Goal: Task Accomplishment & Management: Manage account settings

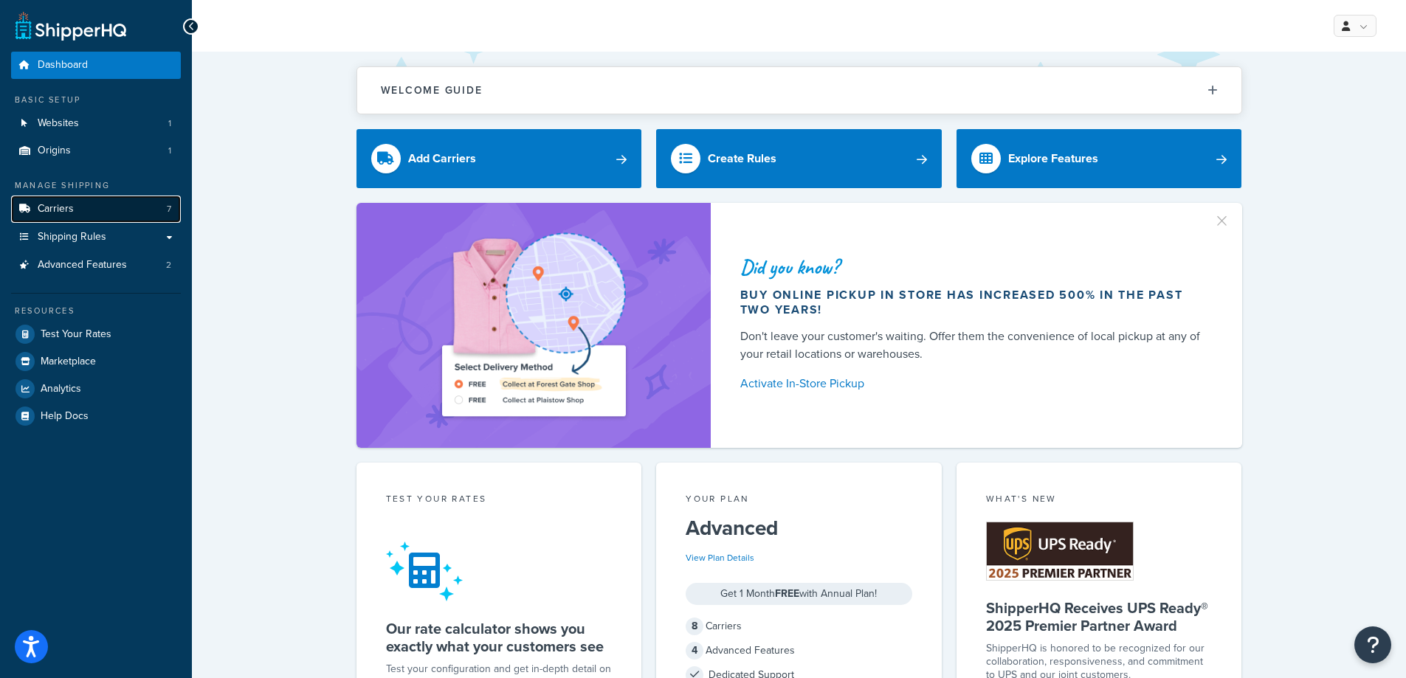
click at [90, 199] on link "Carriers 7" at bounding box center [96, 209] width 170 height 27
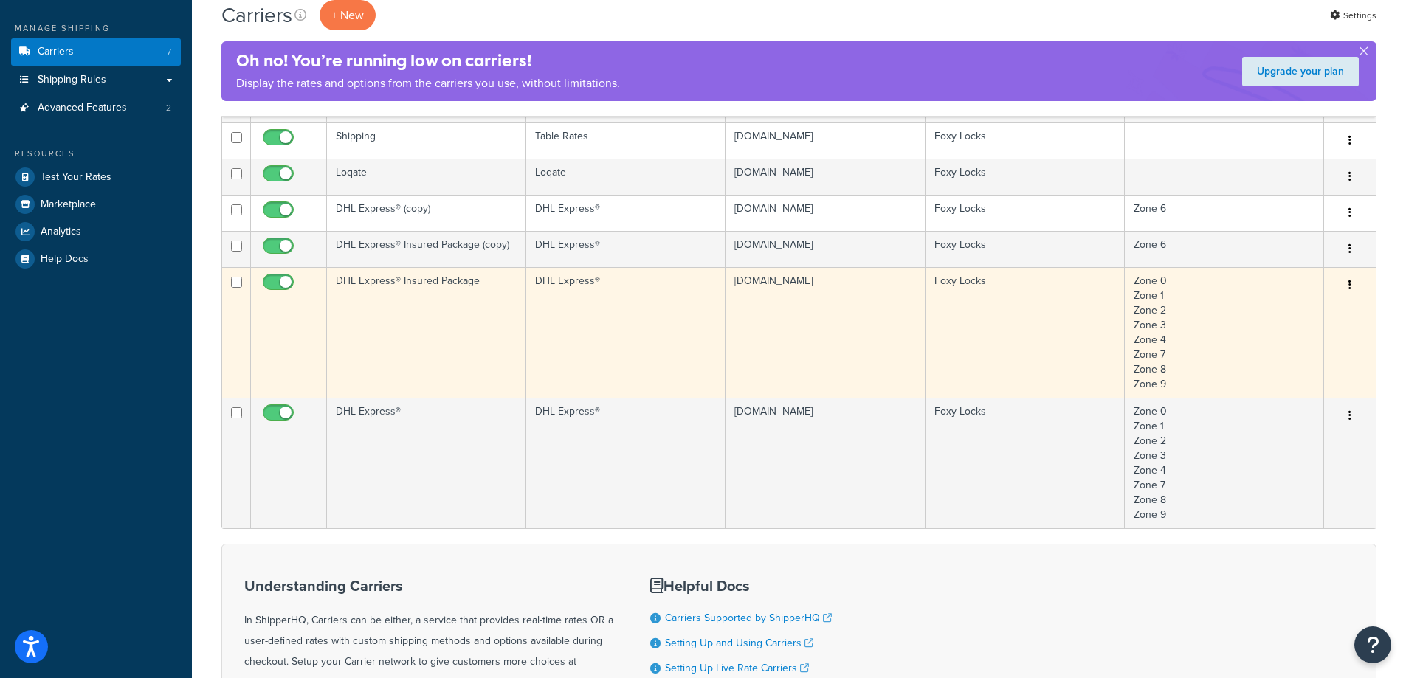
scroll to position [25, 0]
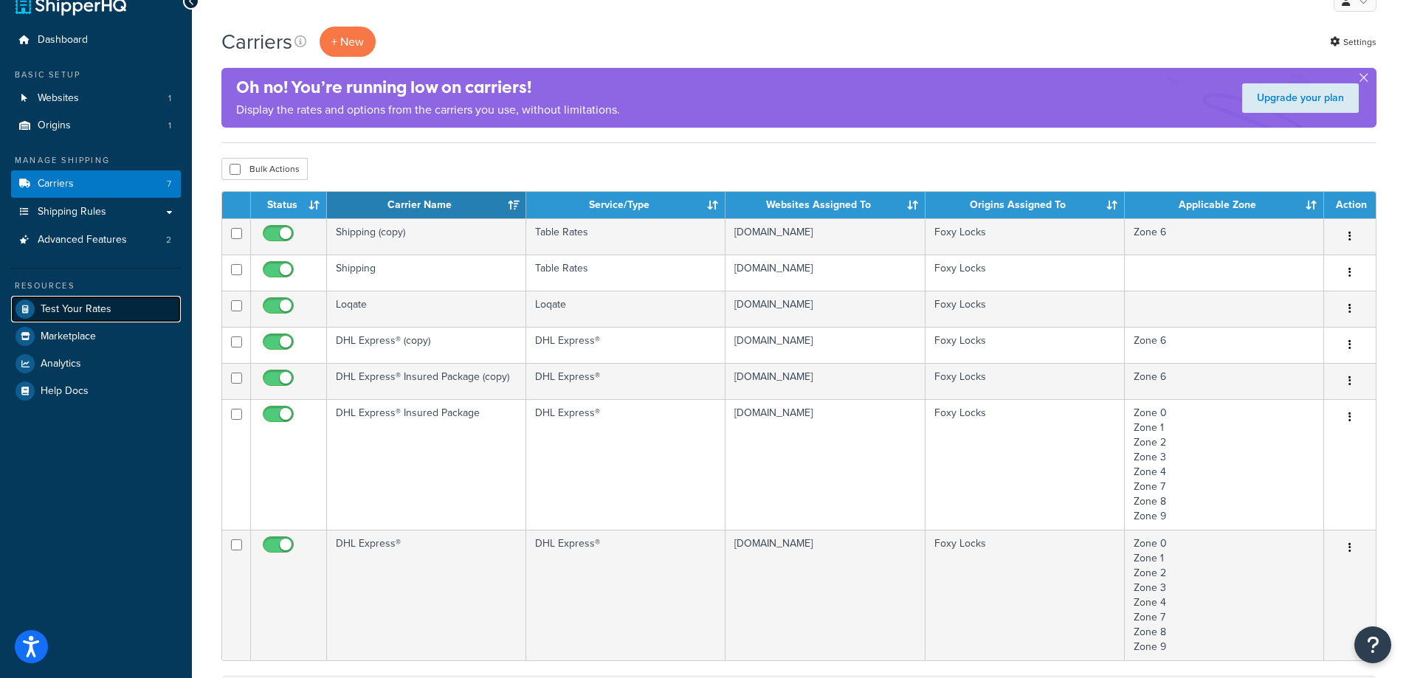
click at [126, 298] on link "Test Your Rates" at bounding box center [96, 309] width 170 height 27
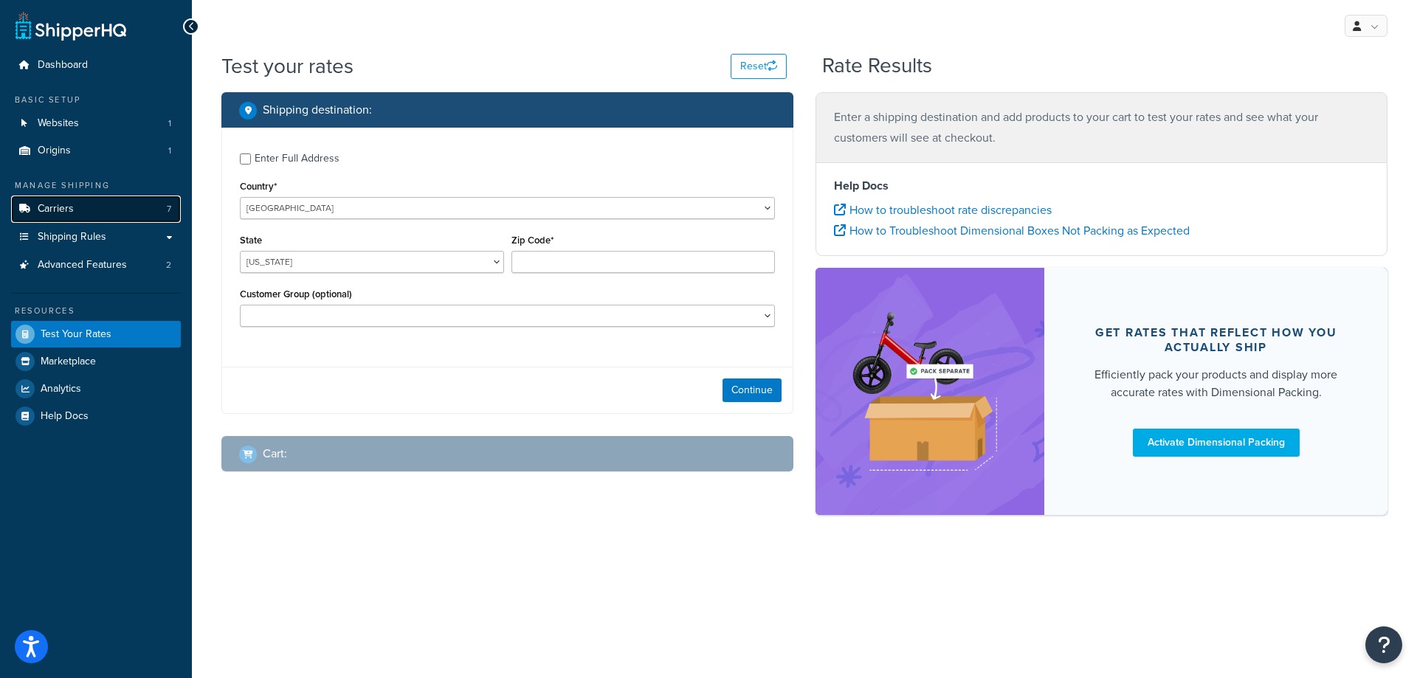
click at [134, 204] on link "Carriers 7" at bounding box center [96, 209] width 170 height 27
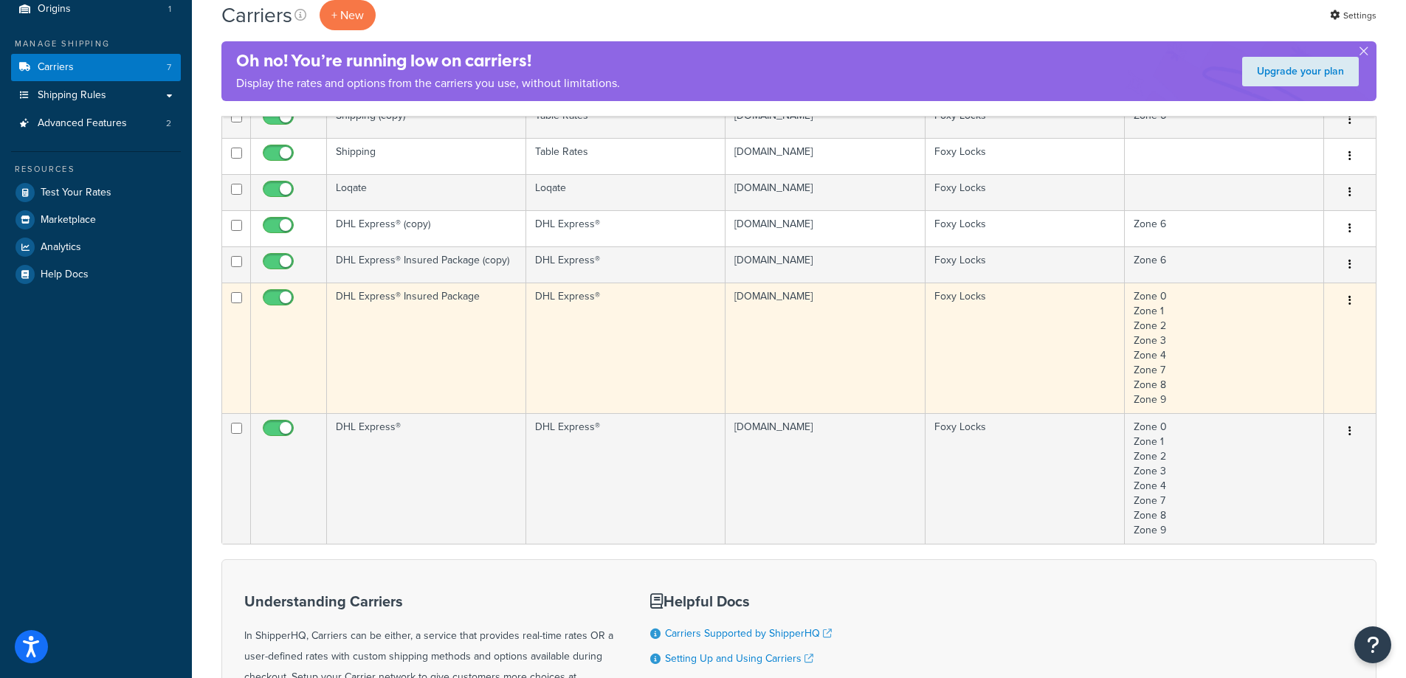
scroll to position [148, 0]
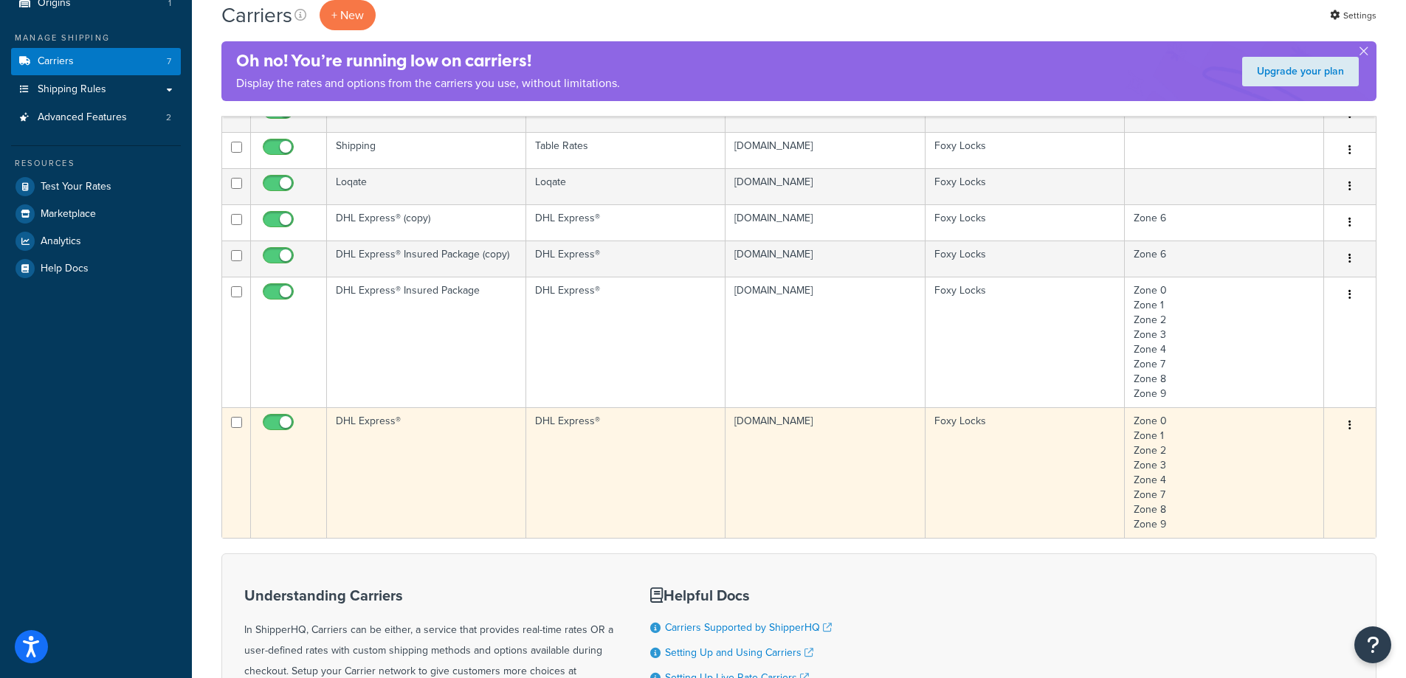
click at [464, 447] on td "DHL Express®" at bounding box center [426, 473] width 199 height 131
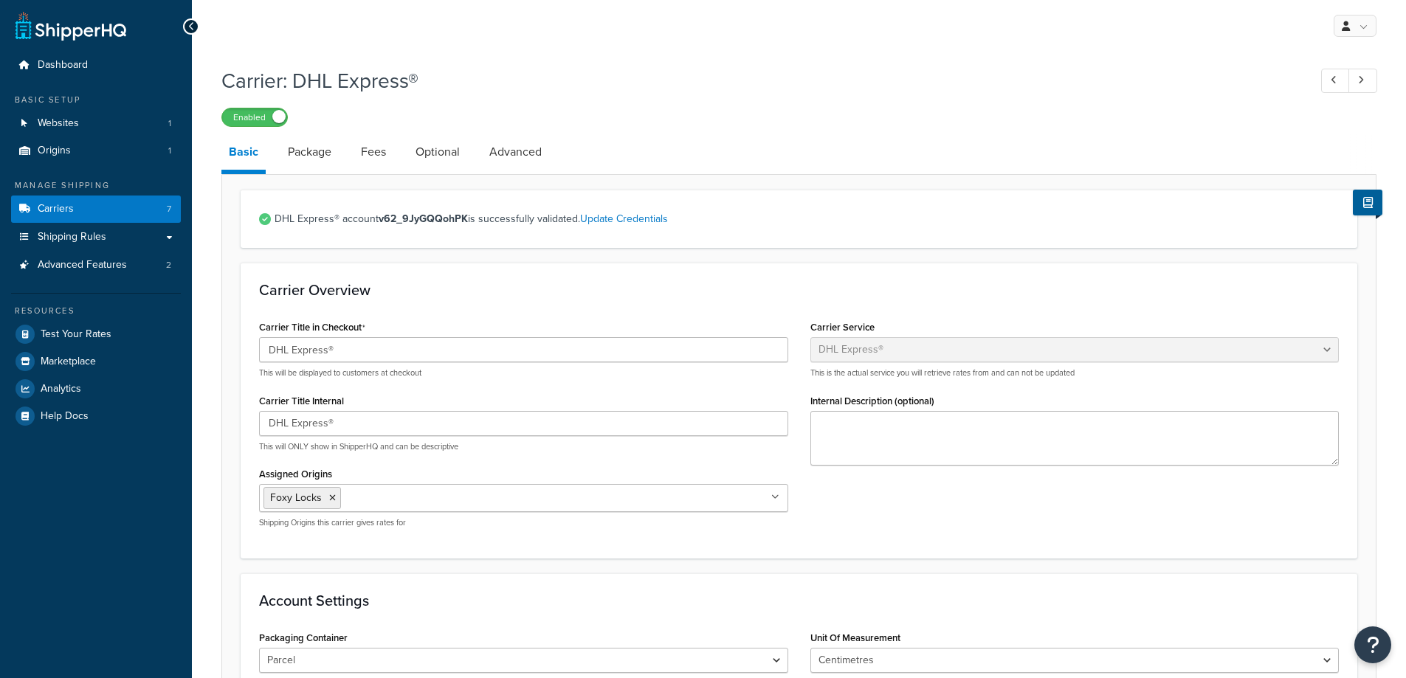
select select "dhl"
select select "kg"
select select "CM"
click at [374, 155] on link "Fees" at bounding box center [374, 151] width 40 height 35
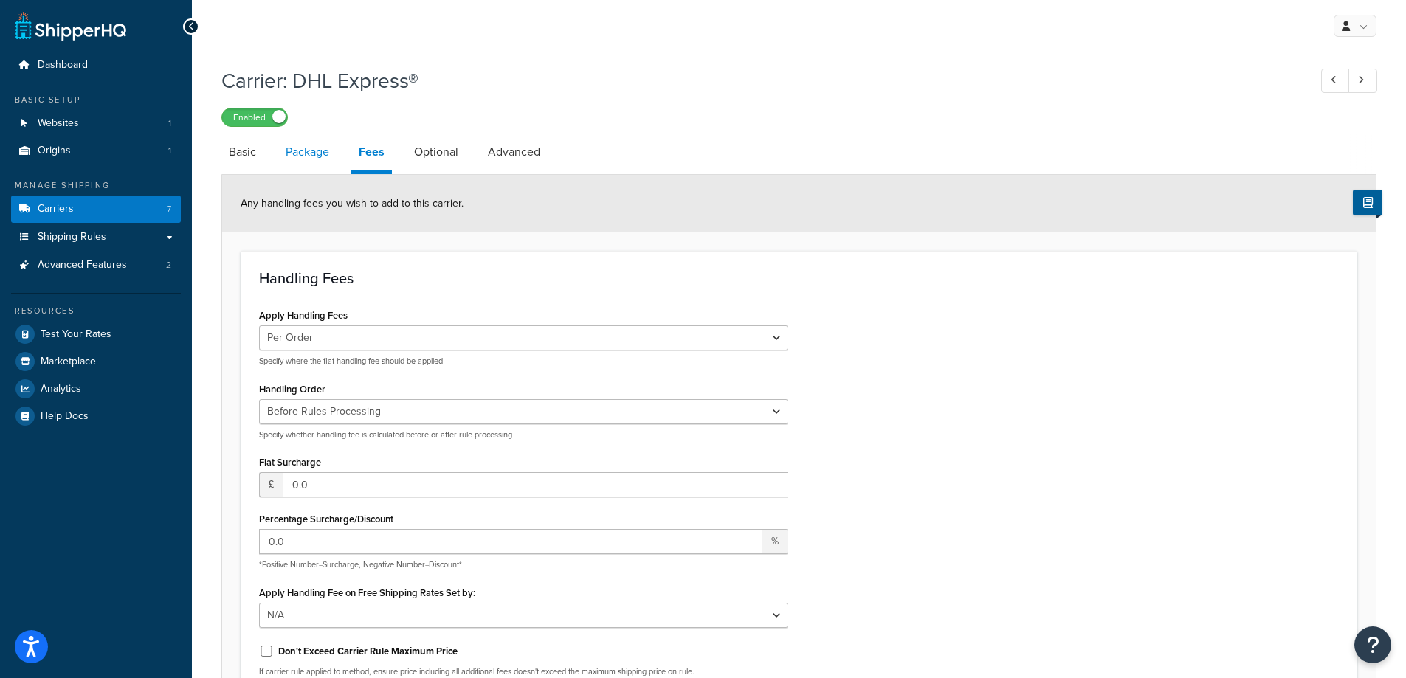
select select "dhl"
select select "kg"
select select "CM"
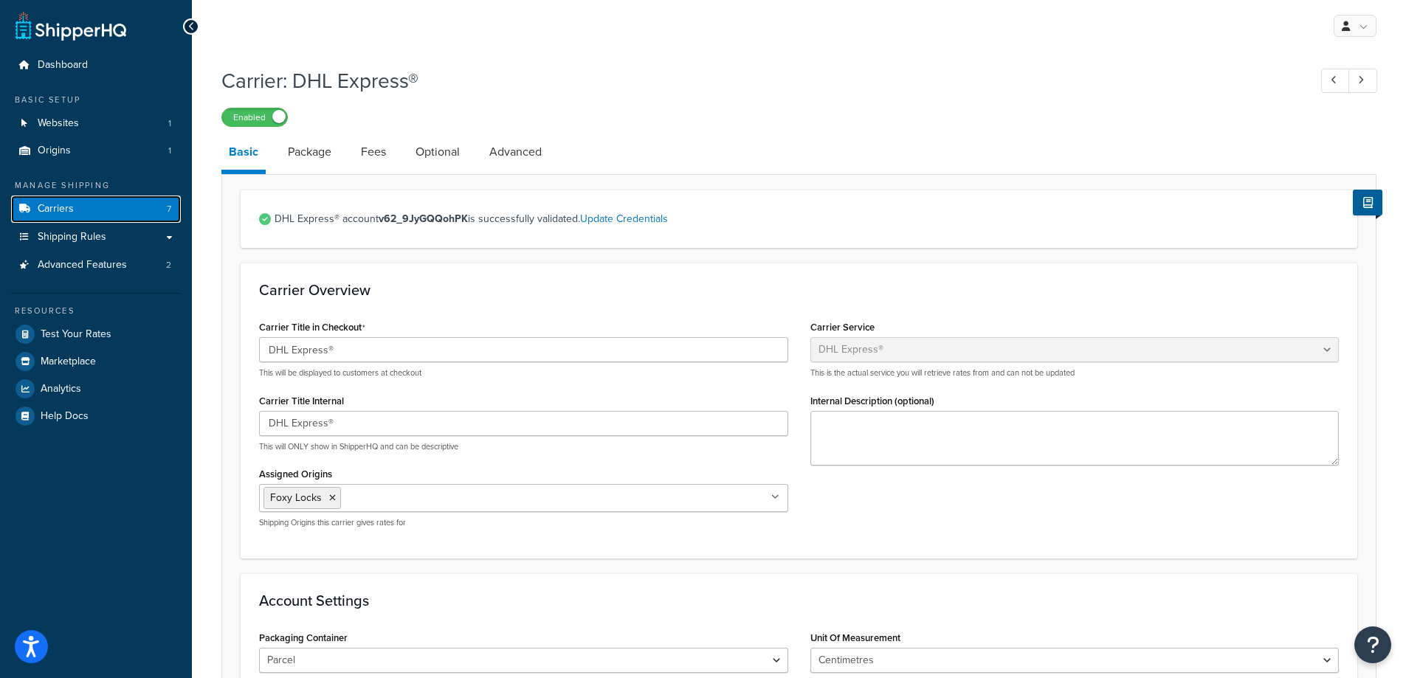
click at [140, 211] on link "Carriers 7" at bounding box center [96, 209] width 170 height 27
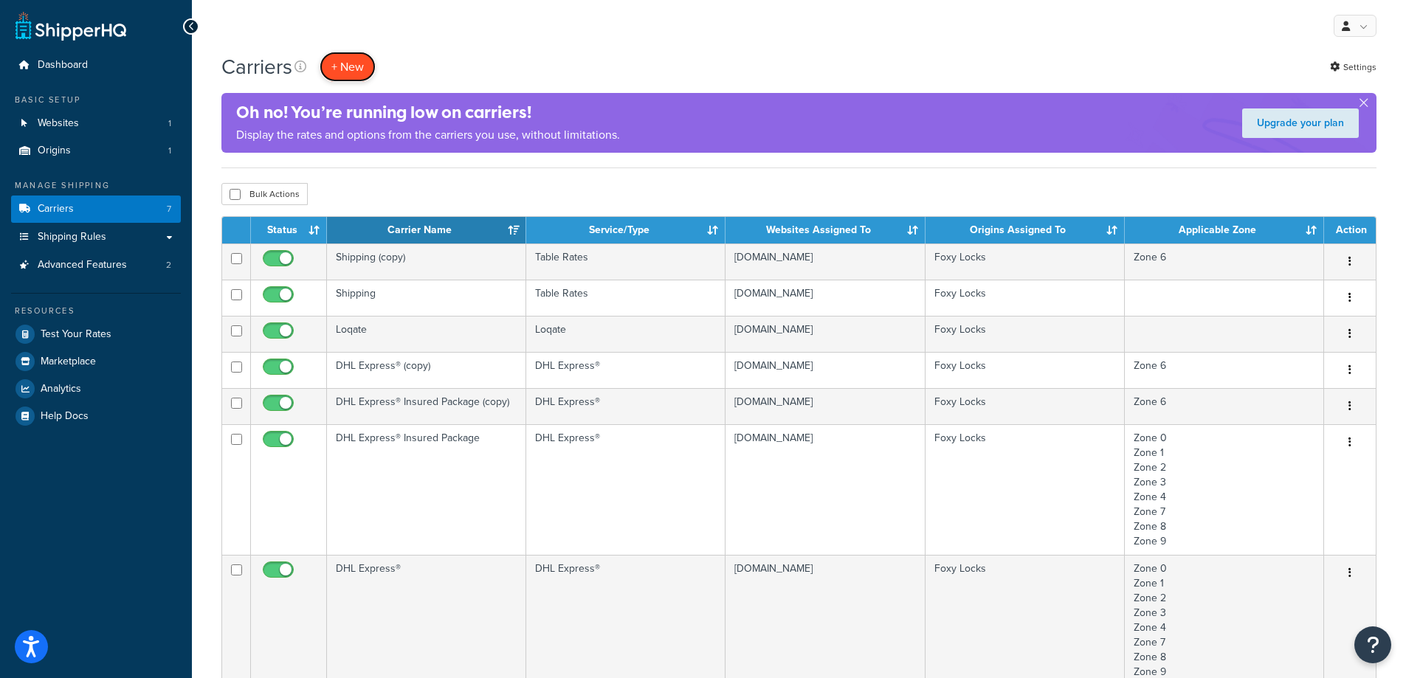
click at [330, 60] on button "+ New" at bounding box center [348, 67] width 56 height 30
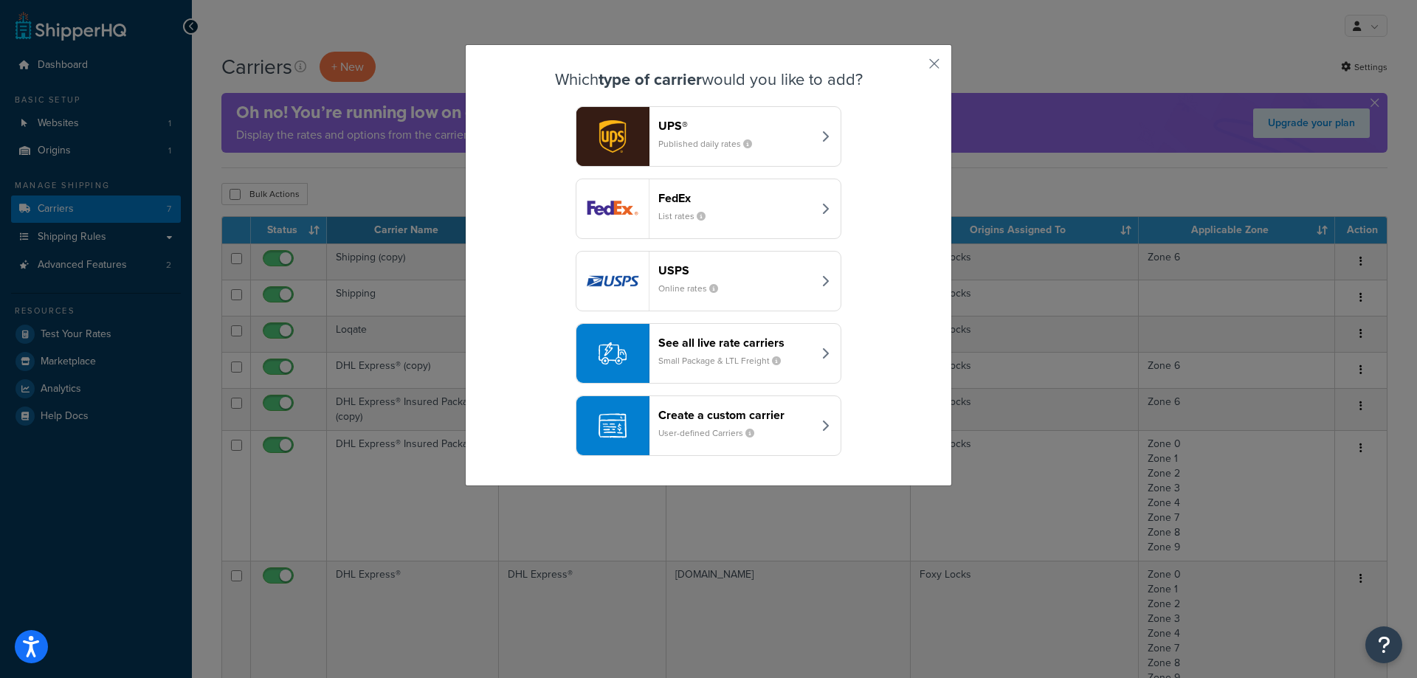
click at [735, 362] on small "Small Package & LTL Freight" at bounding box center [726, 360] width 134 height 13
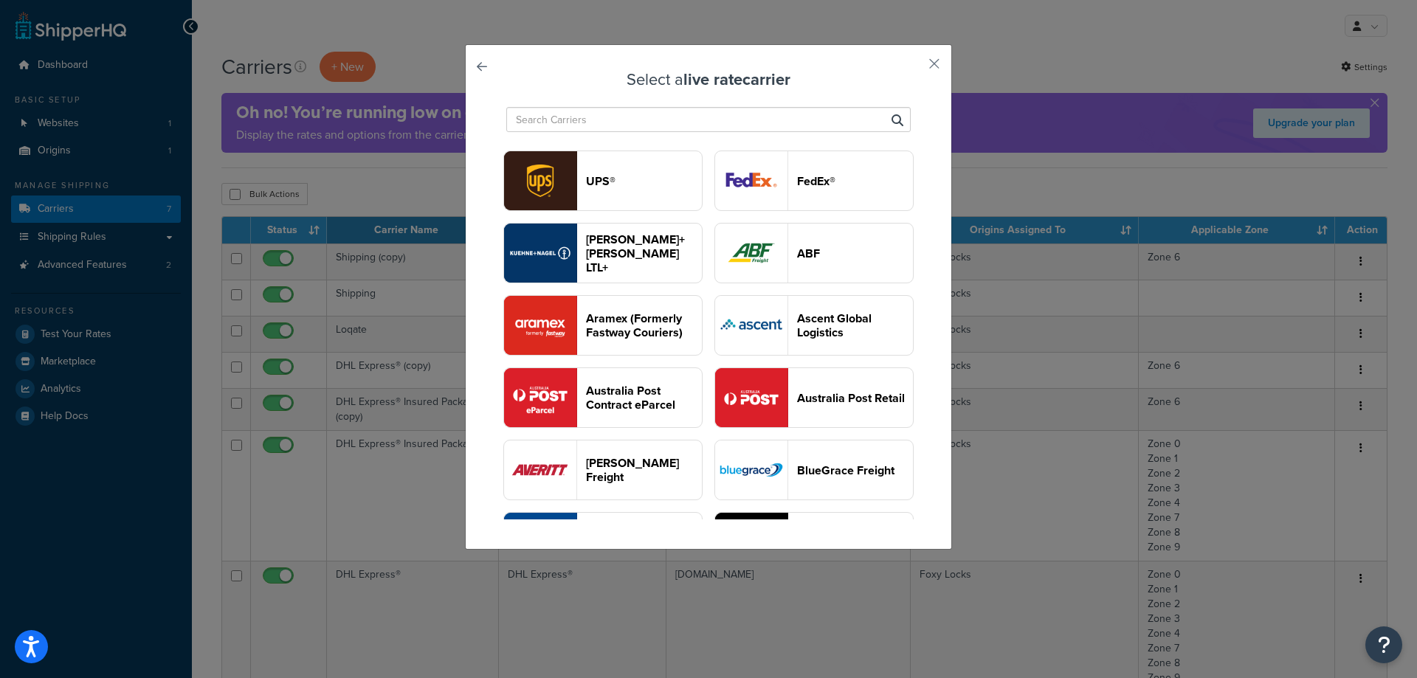
click at [625, 117] on input "text" at bounding box center [708, 119] width 405 height 25
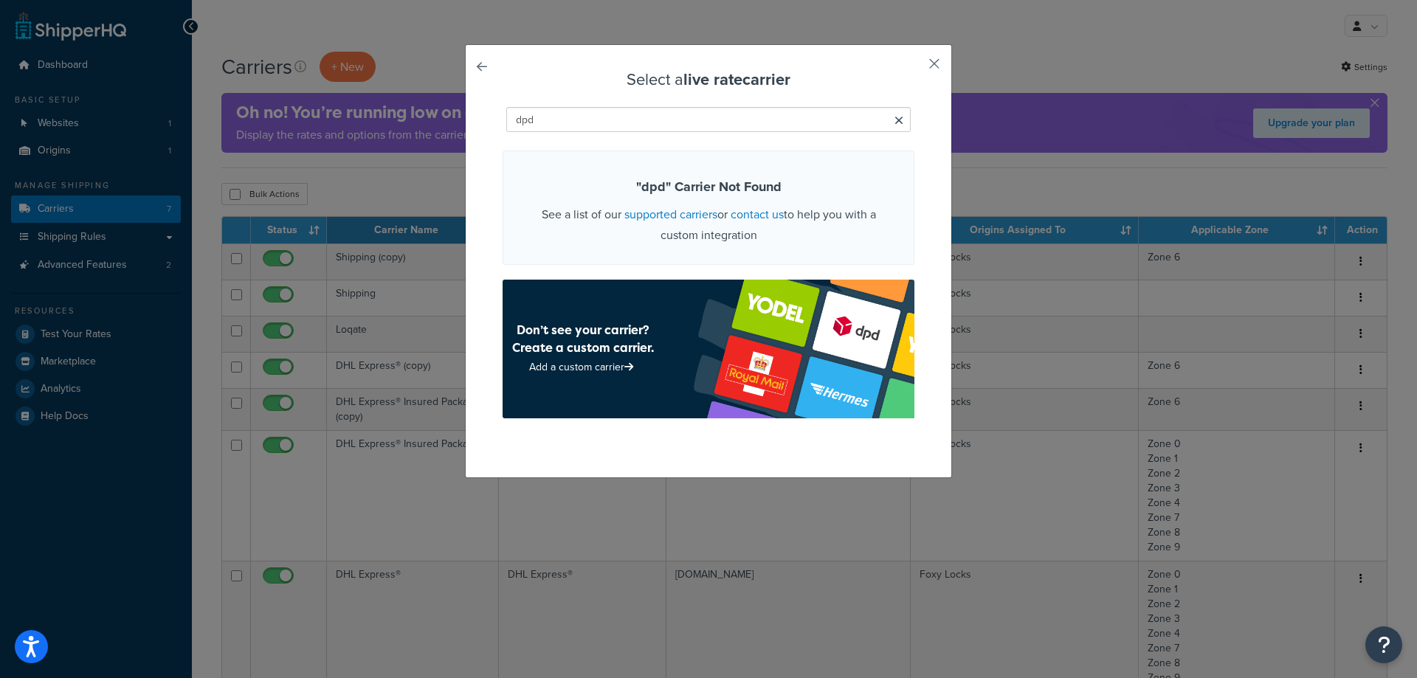
type input "dpd"
drag, startPoint x: 928, startPoint y: 58, endPoint x: 912, endPoint y: 67, distance: 17.9
click at [915, 67] on button "button" at bounding box center [913, 69] width 4 height 4
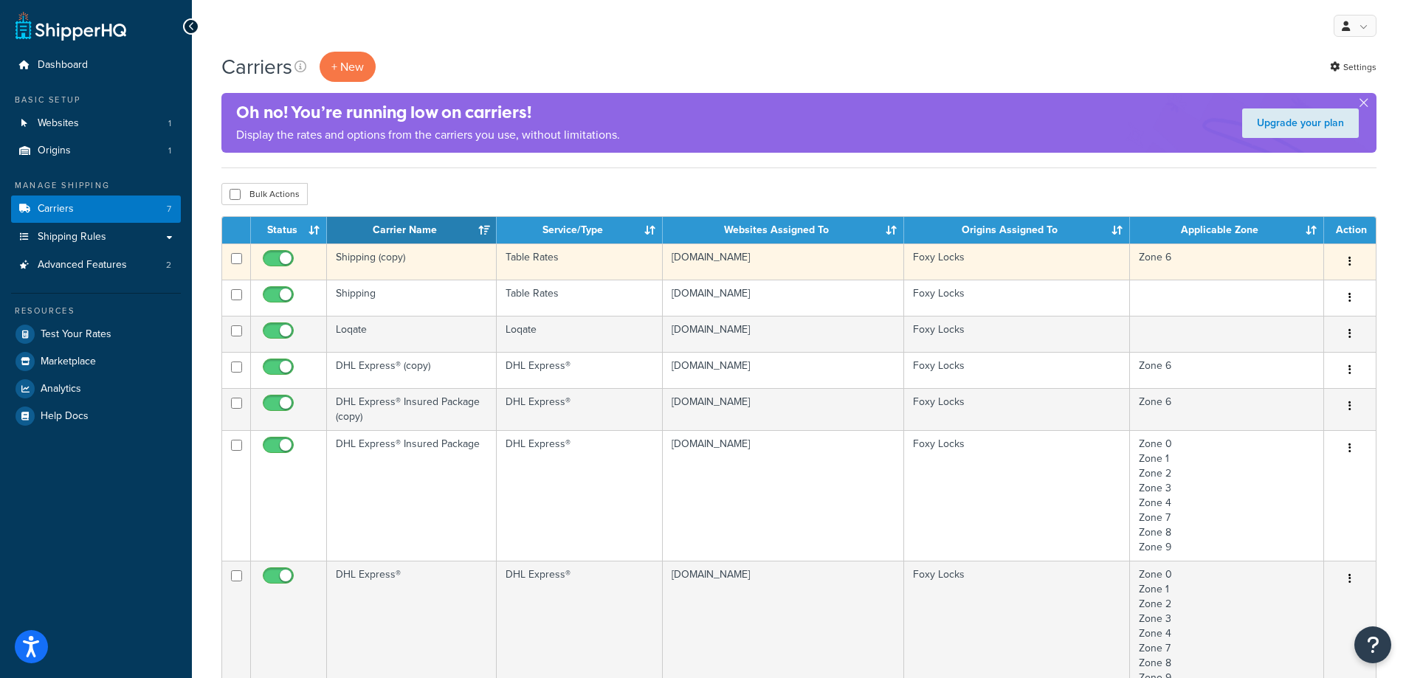
click at [385, 258] on td "Shipping (copy)" at bounding box center [412, 262] width 170 height 36
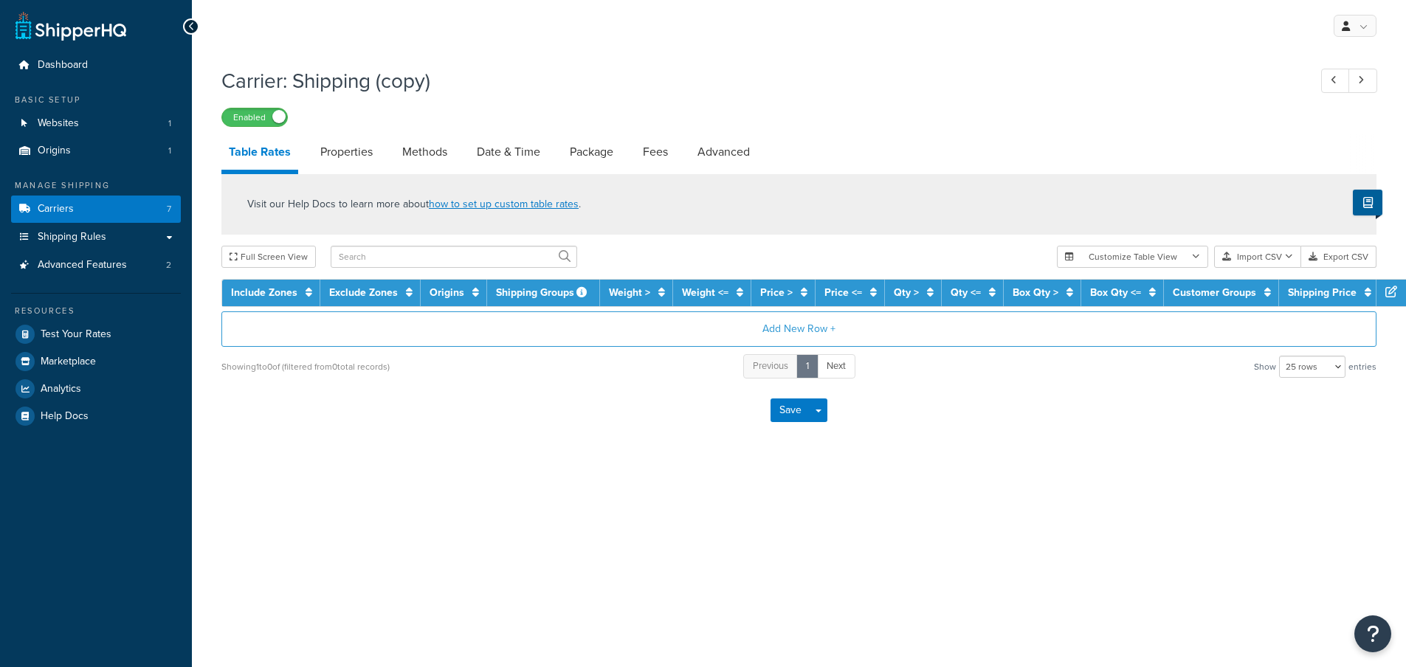
select select "25"
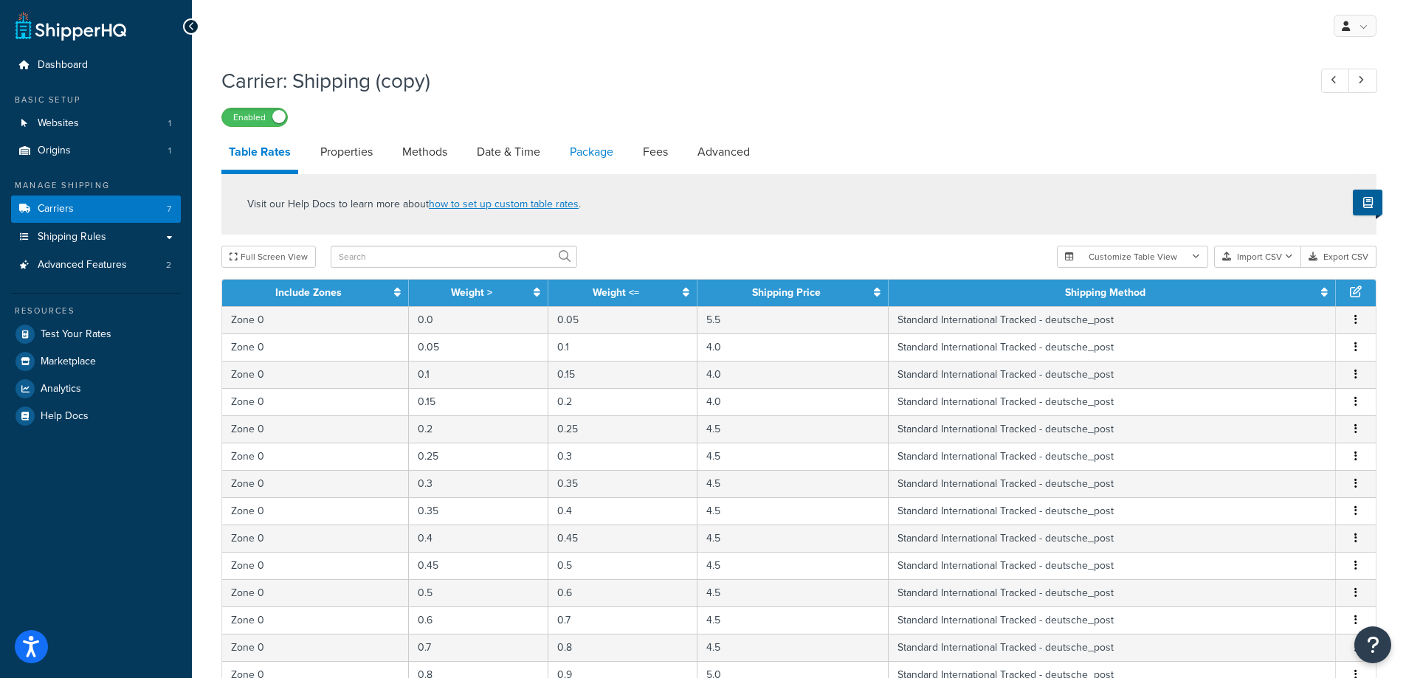
click at [606, 148] on link "Package" at bounding box center [592, 151] width 58 height 35
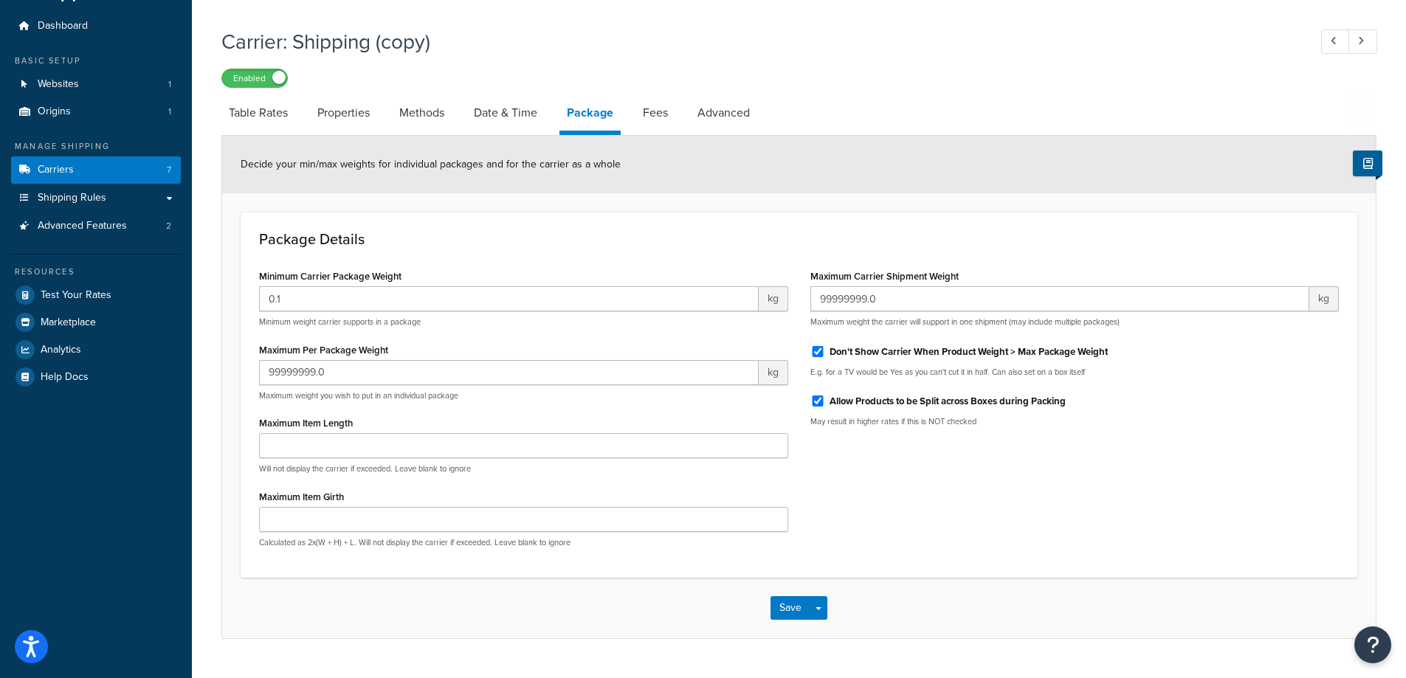
scroll to position [74, 0]
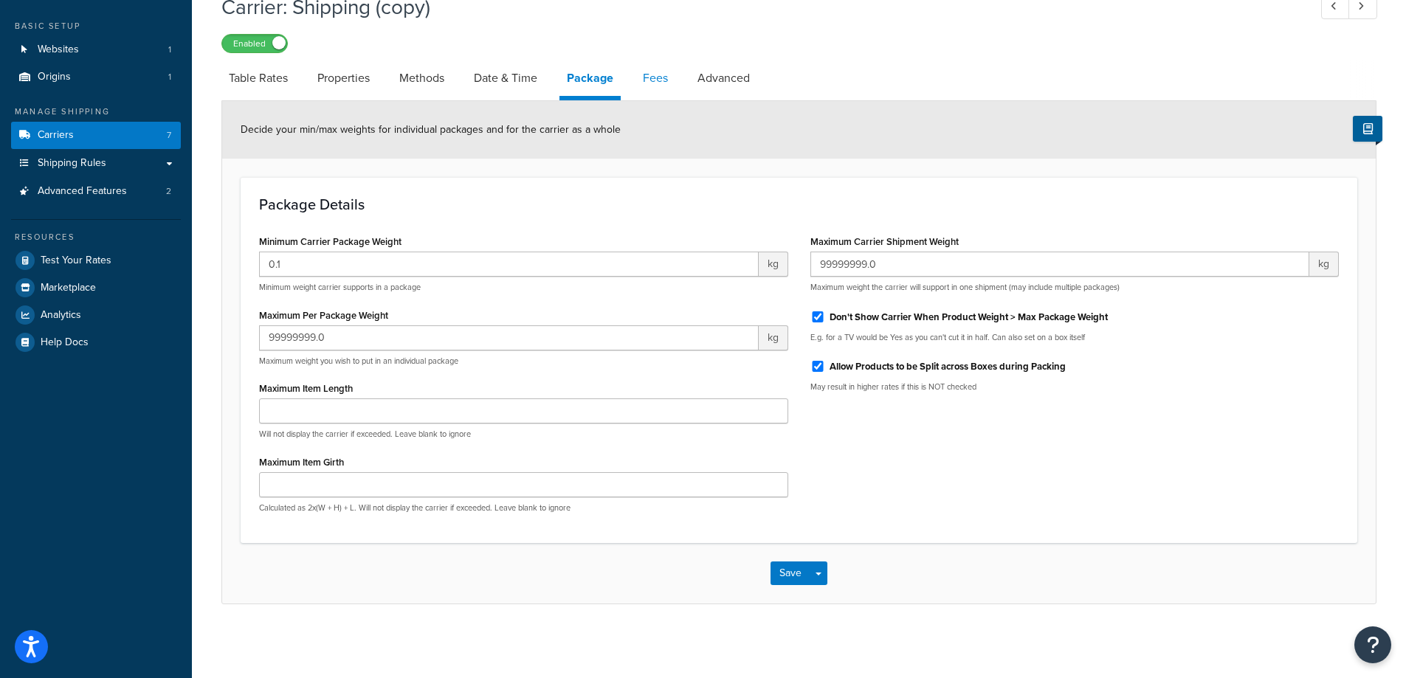
click at [656, 74] on link "Fees" at bounding box center [656, 78] width 40 height 35
select select "AFTER"
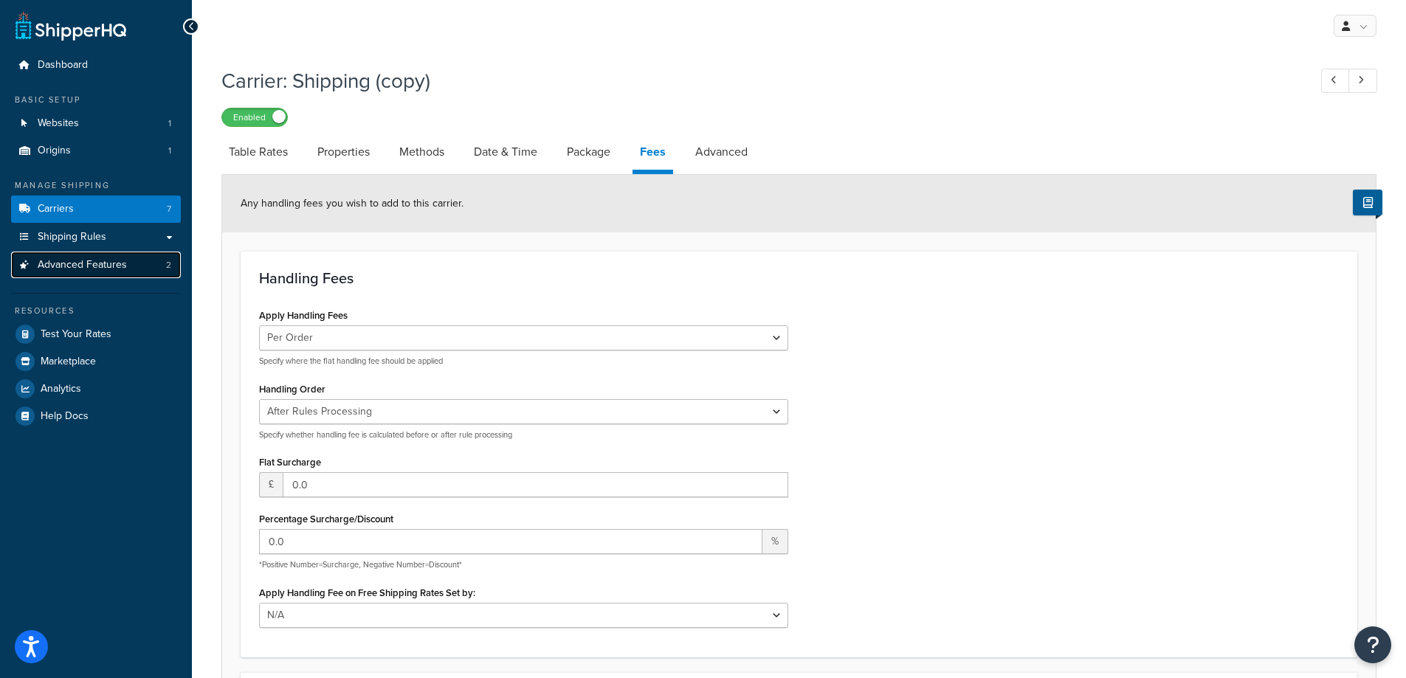
click at [99, 267] on span "Advanced Features" at bounding box center [82, 265] width 89 height 13
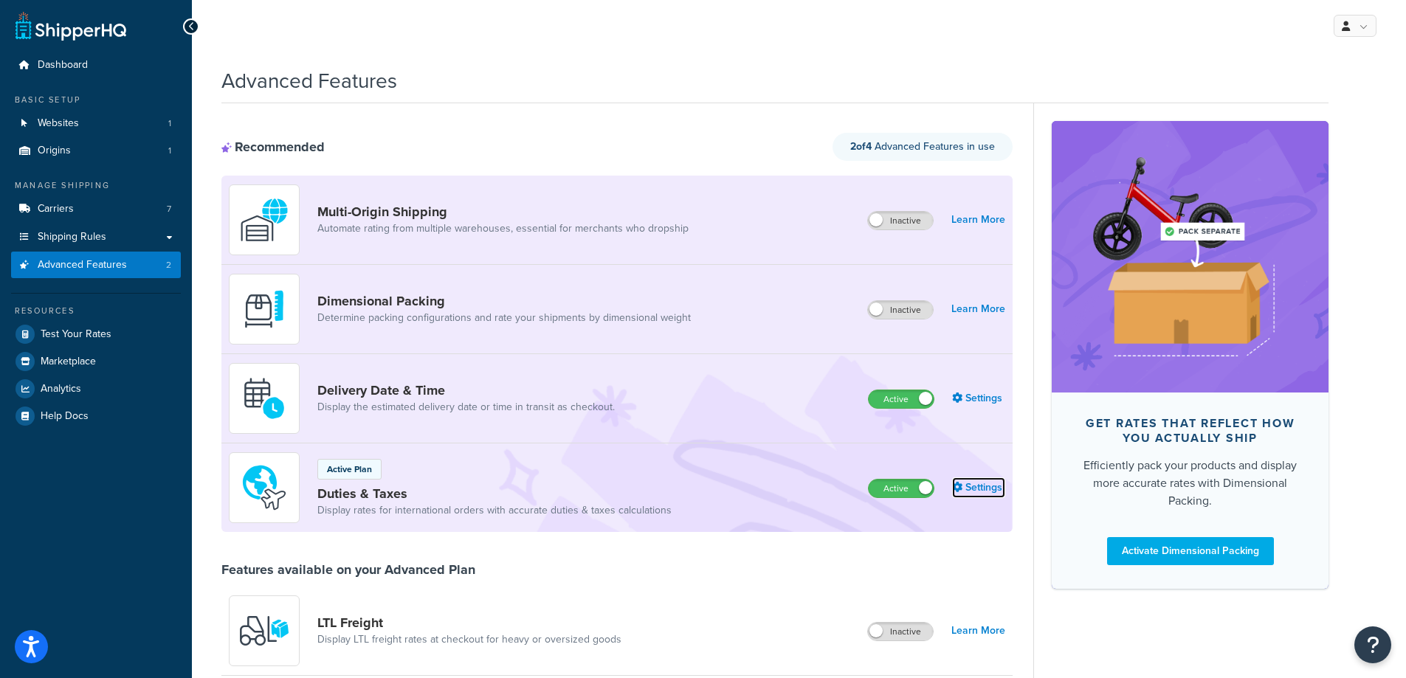
click at [972, 490] on link "Settings" at bounding box center [978, 488] width 53 height 21
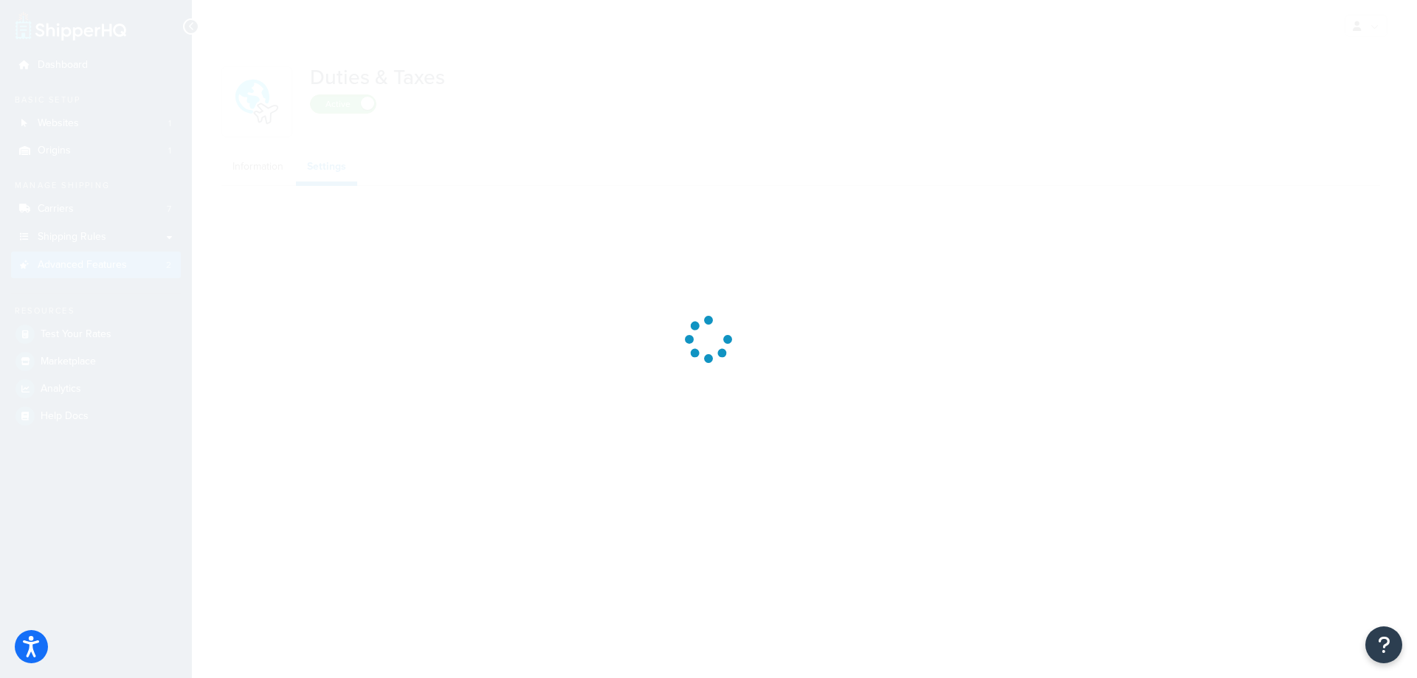
select select "IN"
select select "MAXIMUM"
select select "BUSINESS"
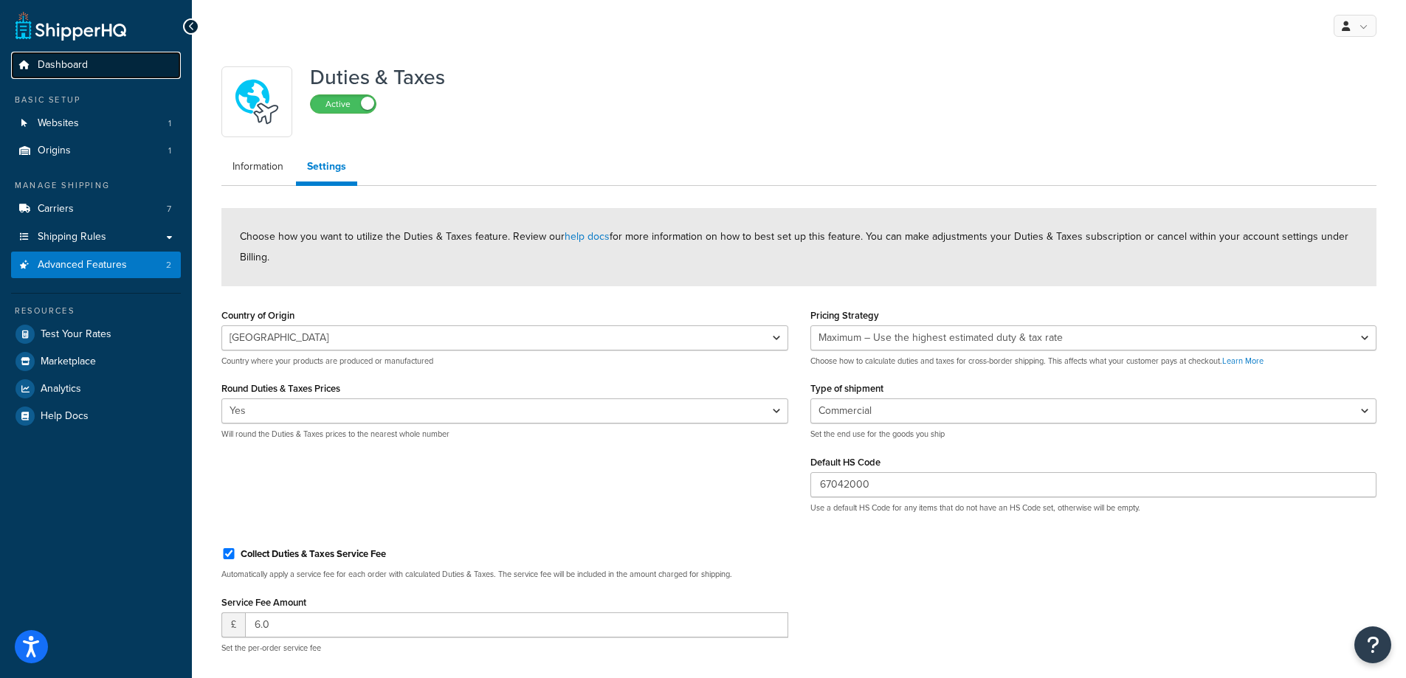
click at [93, 61] on link "Dashboard" at bounding box center [96, 65] width 170 height 27
